Goal: Task Accomplishment & Management: Use online tool/utility

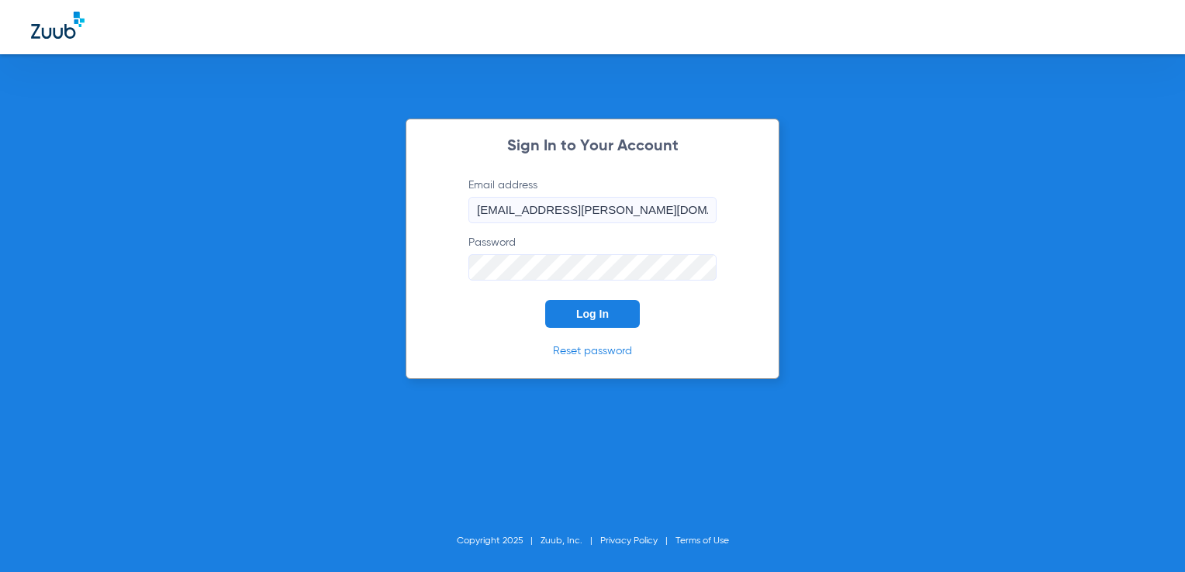
click at [579, 304] on button "Log In" at bounding box center [592, 314] width 95 height 28
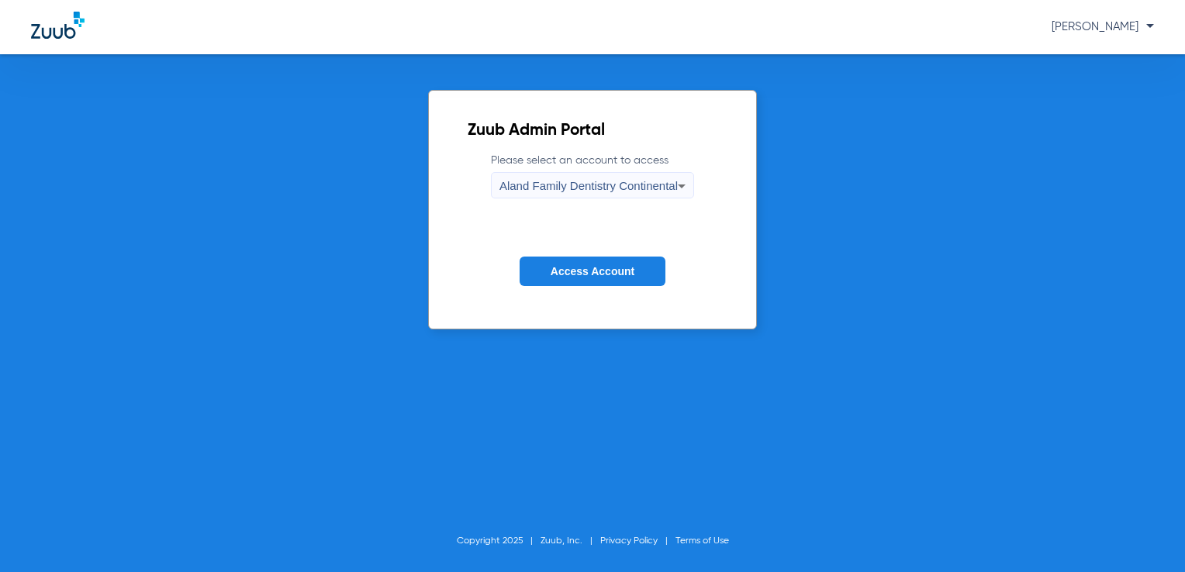
click at [624, 216] on form "Please select an account to access Aland Family Dentistry Continental Access Ac…" at bounding box center [593, 231] width 250 height 157
click at [663, 180] on span "Aland Family Dentistry Continental" at bounding box center [589, 185] width 178 height 13
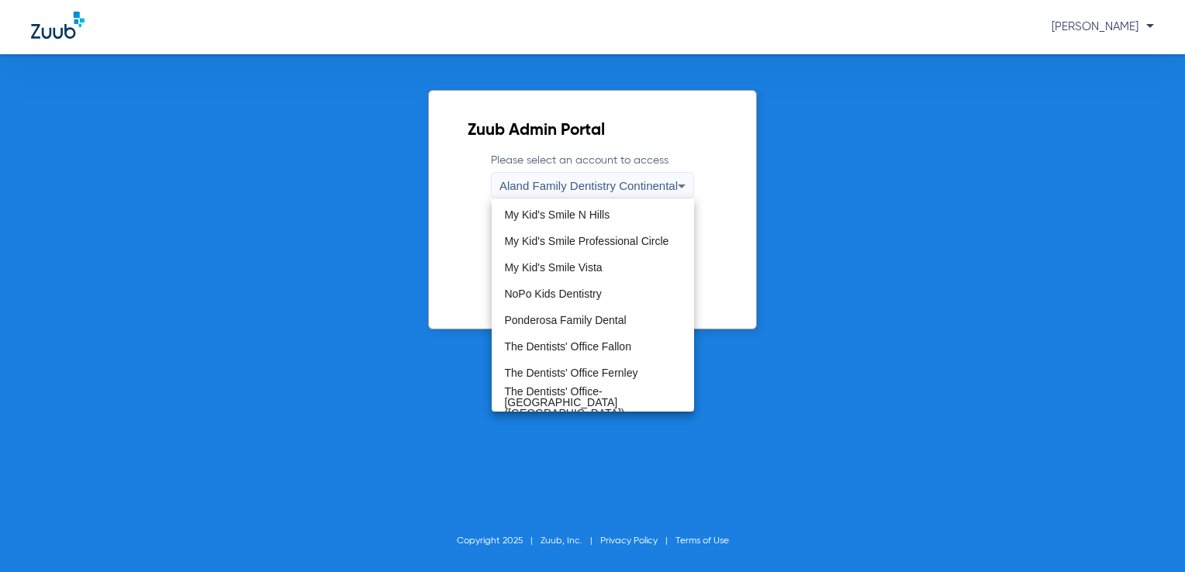
scroll to position [458, 0]
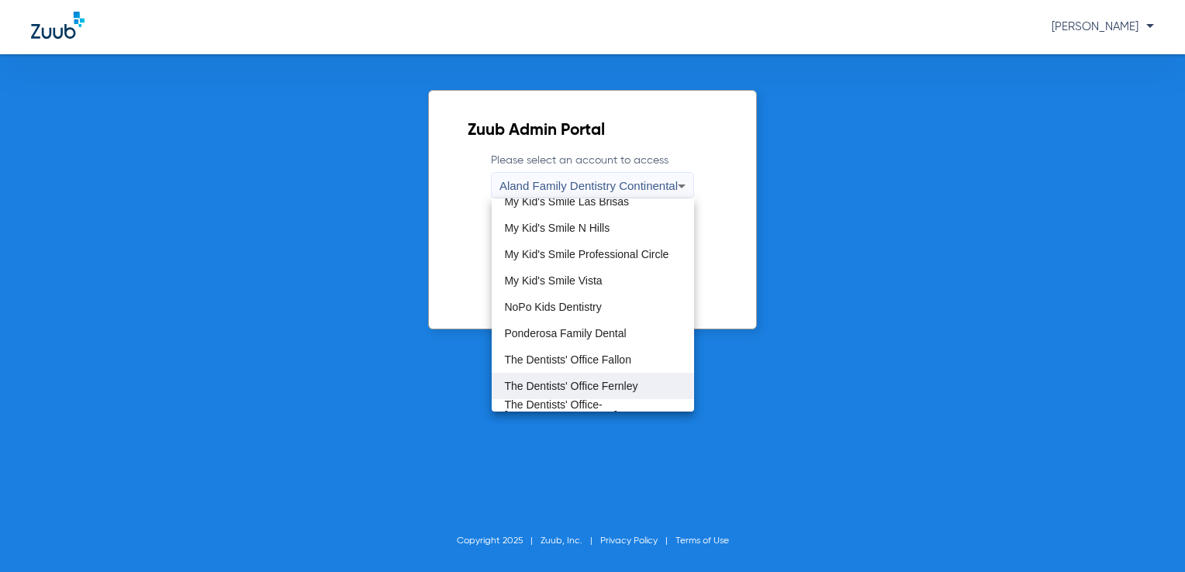
click at [652, 375] on mat-option "The Dentists' Office Fernley" at bounding box center [593, 386] width 202 height 26
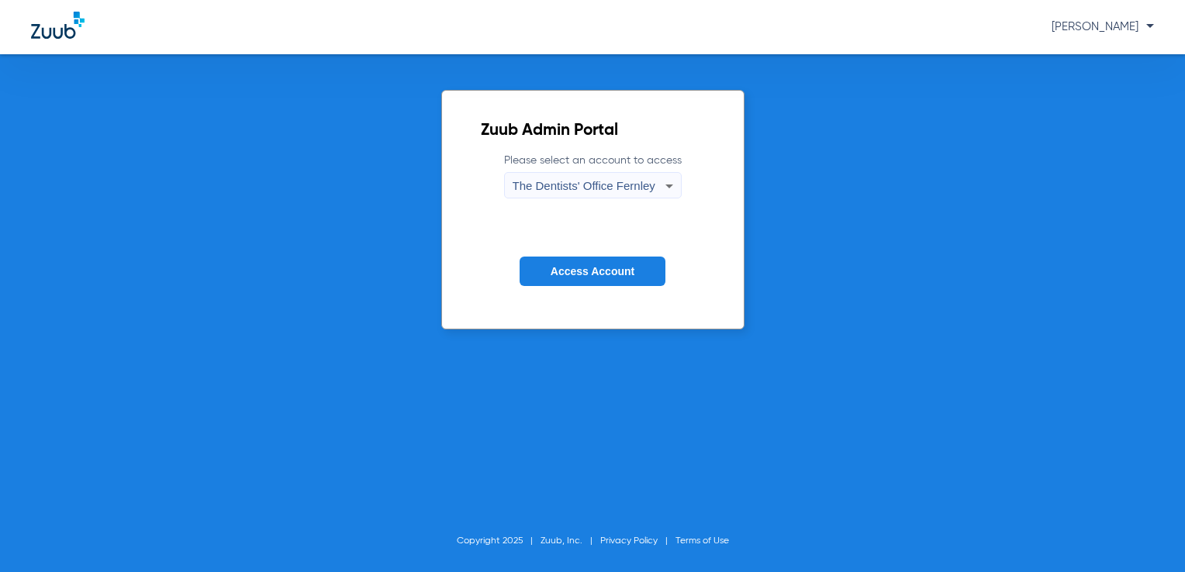
click at [654, 259] on button "Access Account" at bounding box center [593, 272] width 146 height 30
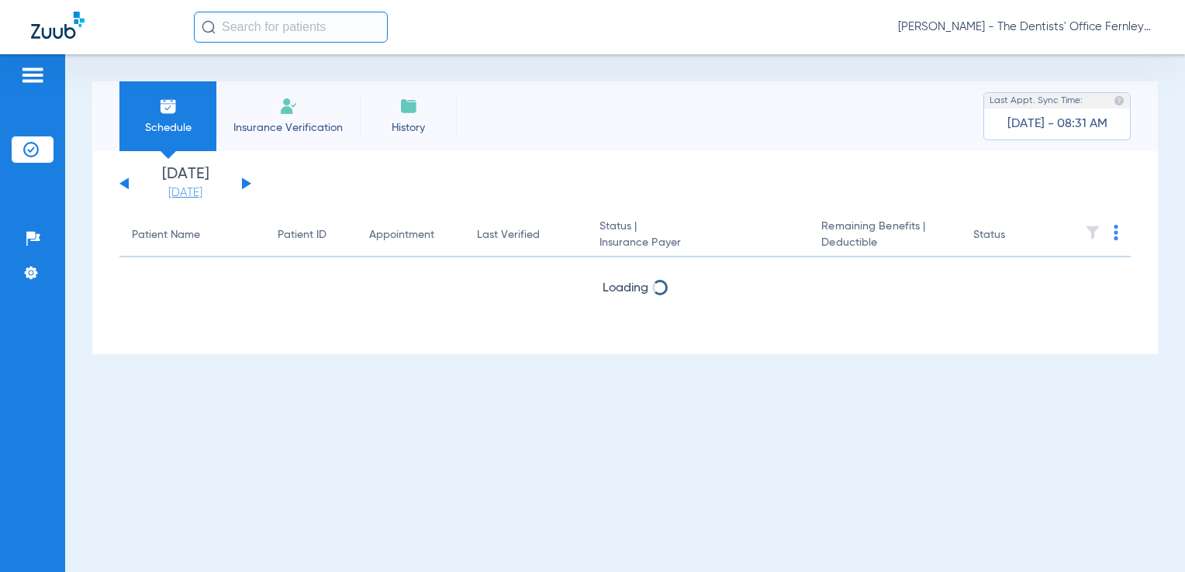
click at [188, 198] on link "[DATE]" at bounding box center [185, 193] width 93 height 16
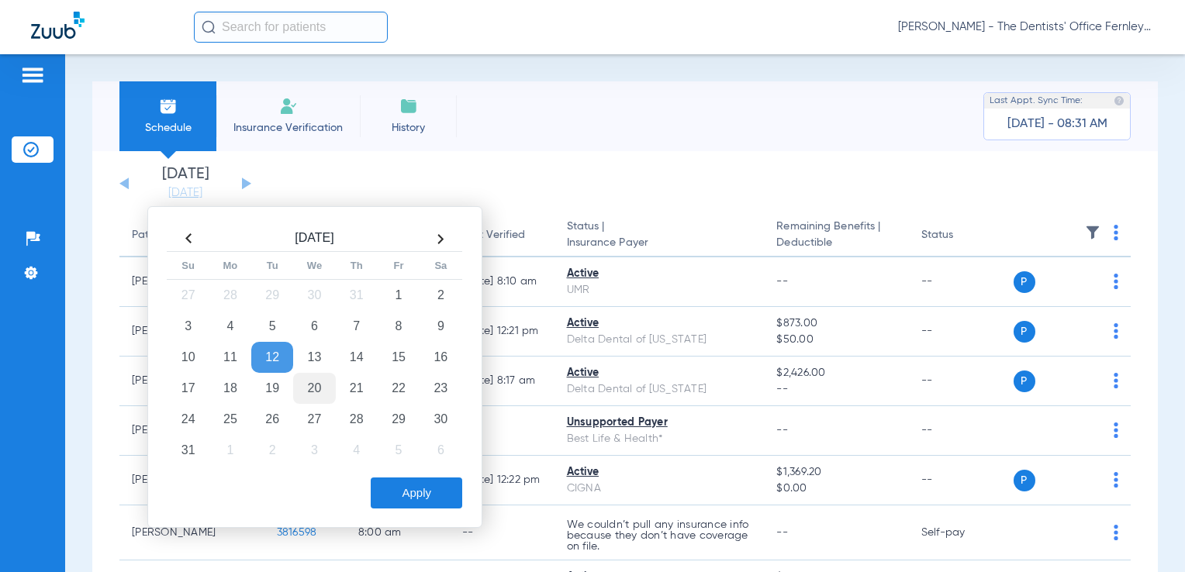
click at [325, 390] on td "20" at bounding box center [314, 388] width 42 height 31
click at [404, 501] on button "Apply" at bounding box center [417, 493] width 92 height 31
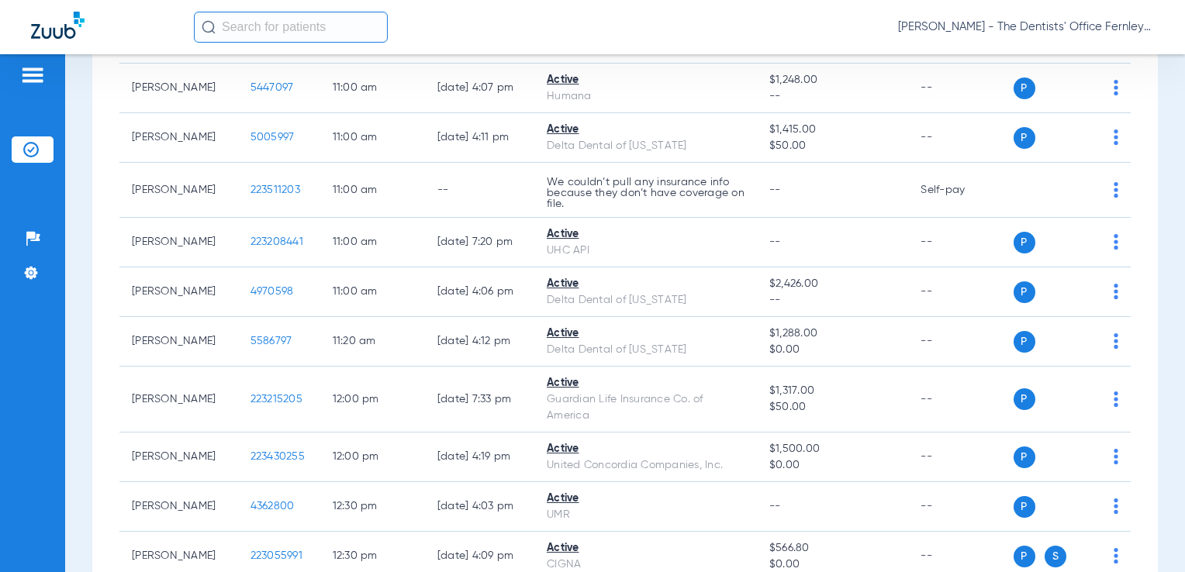
scroll to position [1278, 0]
